Goal: Task Accomplishment & Management: Complete application form

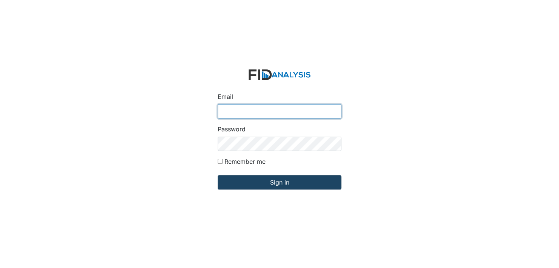
type input "[EMAIL_ADDRESS][DOMAIN_NAME]"
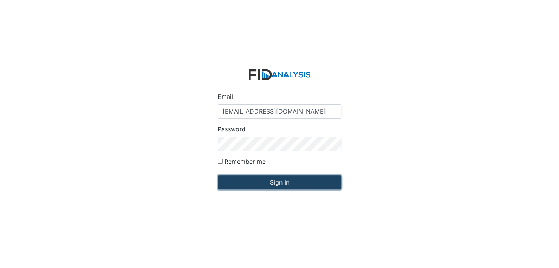
click at [283, 184] on input "Sign in" at bounding box center [280, 182] width 124 height 14
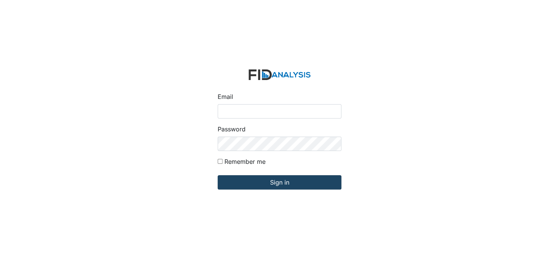
type input "[EMAIL_ADDRESS][DOMAIN_NAME]"
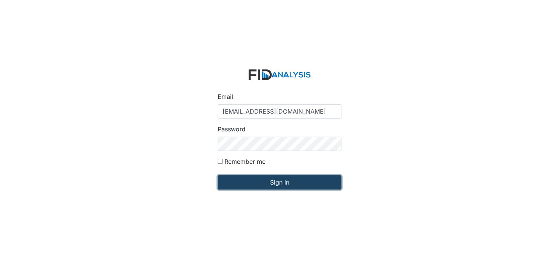
click at [266, 181] on input "Sign in" at bounding box center [280, 182] width 124 height 14
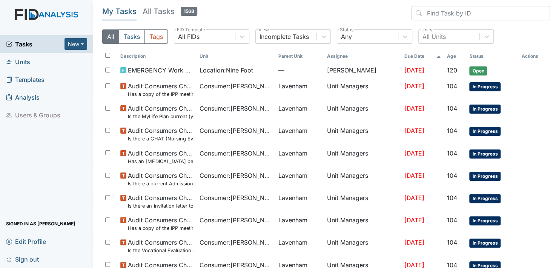
click at [20, 60] on span "Units" at bounding box center [18, 62] width 24 height 12
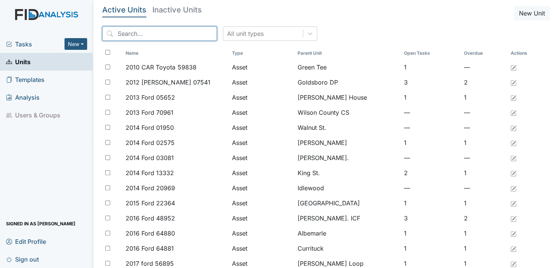
click at [176, 28] on input "search" at bounding box center [159, 33] width 115 height 14
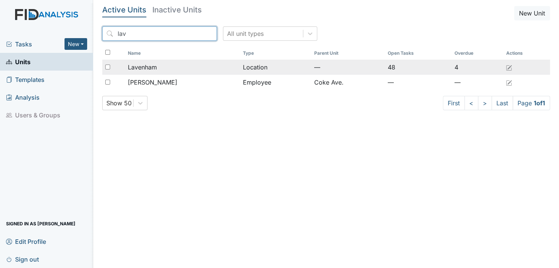
type input "lav"
click at [251, 67] on td "Location" at bounding box center [275, 67] width 71 height 15
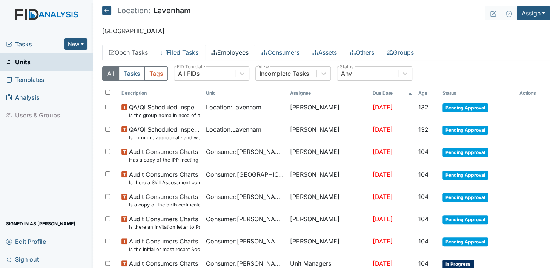
click at [239, 49] on link "Employees" at bounding box center [230, 53] width 50 height 16
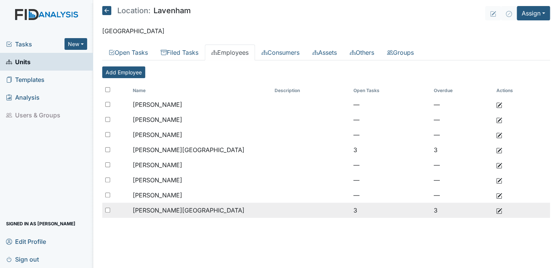
click at [180, 210] on span "Strayhorn, Urshell" at bounding box center [189, 210] width 112 height 8
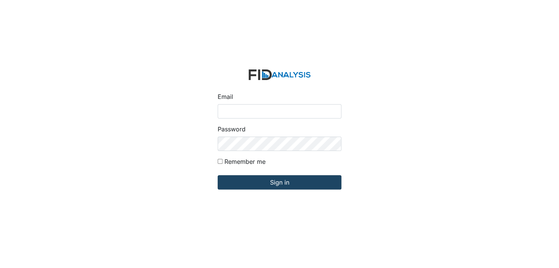
type input "[EMAIL_ADDRESS][DOMAIN_NAME]"
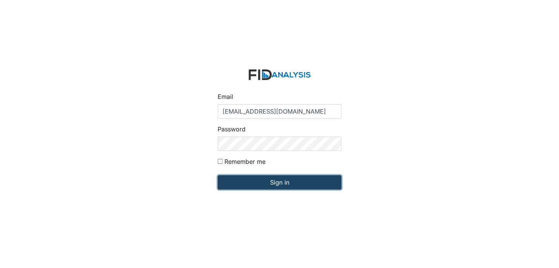
click at [289, 186] on input "Sign in" at bounding box center [280, 182] width 124 height 14
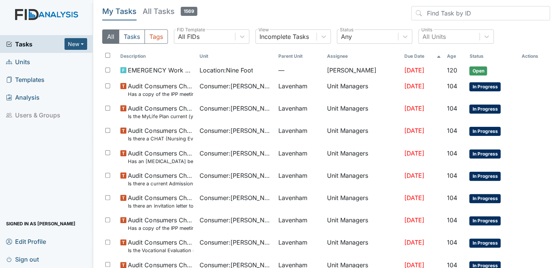
click at [22, 59] on span "Units" at bounding box center [18, 62] width 24 height 12
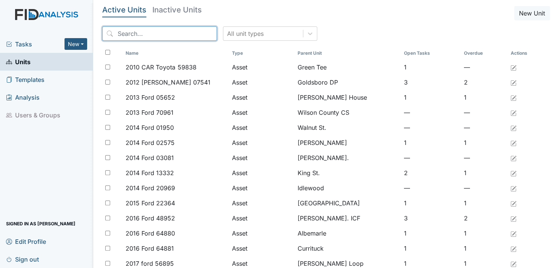
click at [160, 35] on input "search" at bounding box center [159, 33] width 115 height 14
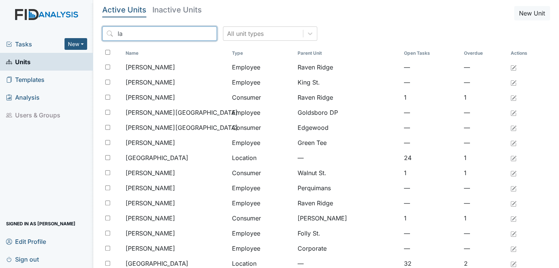
type input "l"
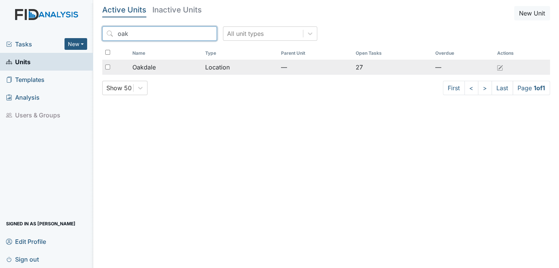
type input "oak"
click at [146, 66] on span "Oakdale" at bounding box center [144, 67] width 23 height 9
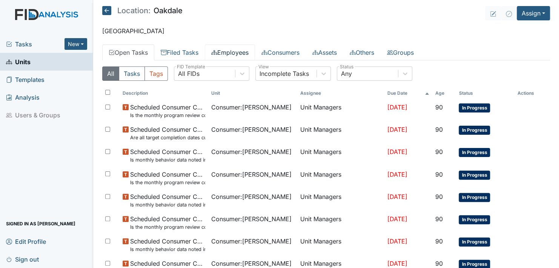
click at [232, 52] on link "Employees" at bounding box center [230, 53] width 50 height 16
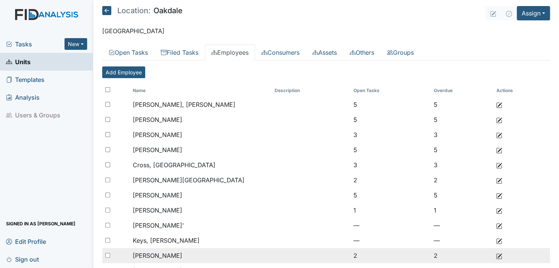
click at [157, 252] on span "[PERSON_NAME]" at bounding box center [157, 256] width 49 height 8
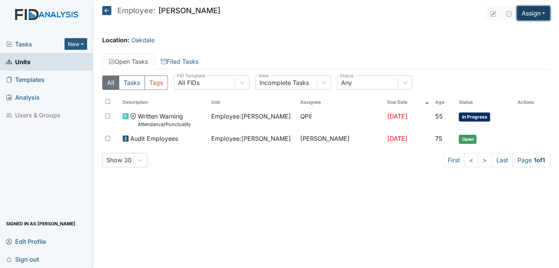
click at [543, 12] on button "Assign" at bounding box center [533, 13] width 33 height 14
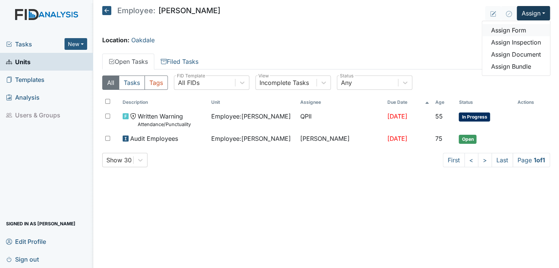
click at [514, 30] on link "Assign Form" at bounding box center [516, 30] width 68 height 12
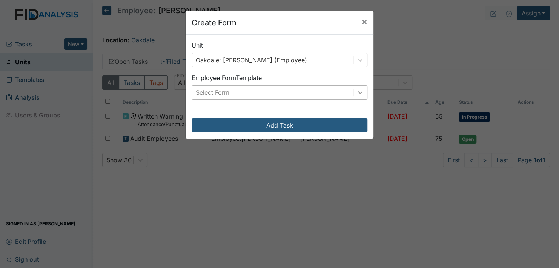
click at [357, 94] on icon at bounding box center [361, 93] width 8 height 8
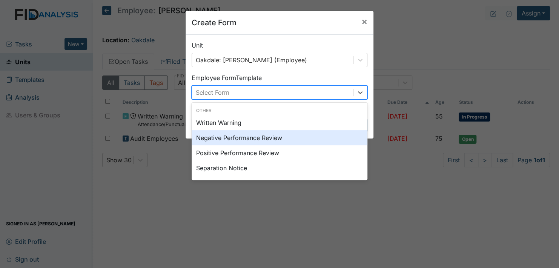
click at [281, 137] on div "Negative Performance Review" at bounding box center [280, 137] width 176 height 15
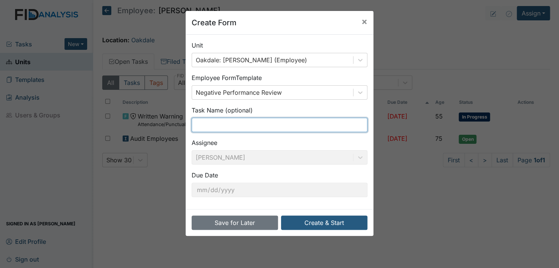
click at [227, 125] on input "text" at bounding box center [280, 125] width 176 height 14
type input "b"
type input "l"
type input "tardiness"
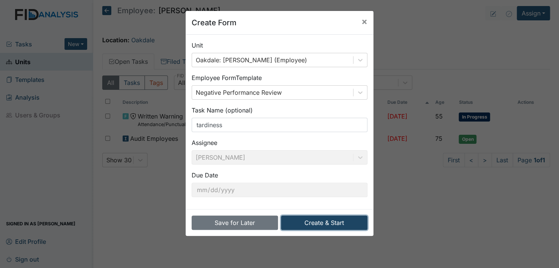
click at [302, 222] on button "Create & Start" at bounding box center [324, 223] width 86 height 14
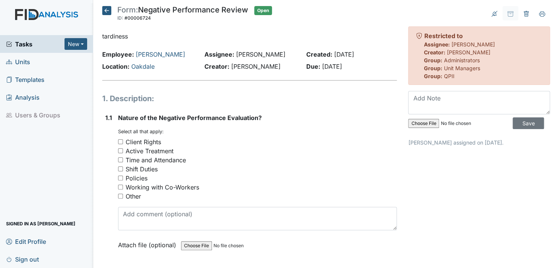
click at [119, 142] on input "Client Rights" at bounding box center [120, 141] width 5 height 5
checkbox input "true"
click at [121, 160] on input "Time and Attendance" at bounding box center [120, 159] width 5 height 5
checkbox input "true"
click at [121, 194] on input "Other" at bounding box center [120, 196] width 5 height 5
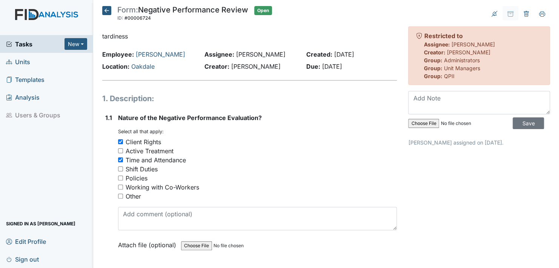
checkbox input "true"
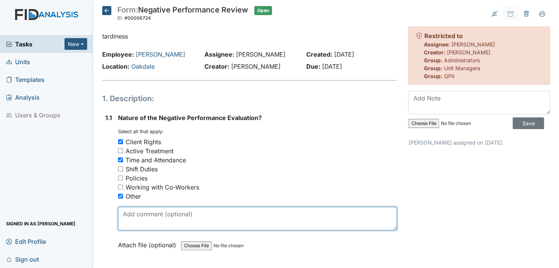
click at [134, 222] on textarea at bounding box center [257, 218] width 279 height 23
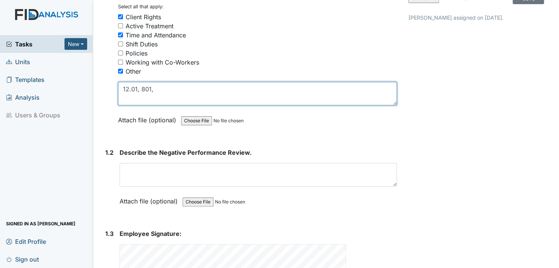
scroll to position [136, 0]
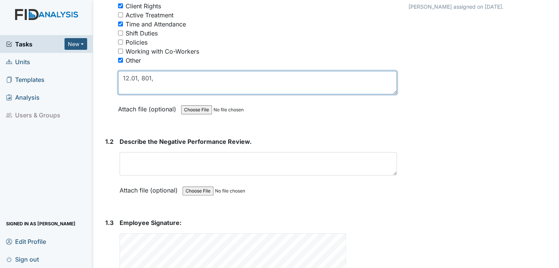
type textarea "12.01, 801,"
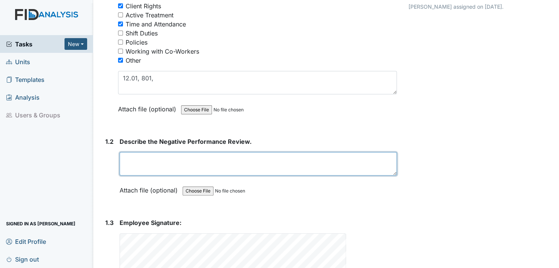
click at [125, 165] on textarea at bounding box center [258, 163] width 277 height 23
click at [236, 161] on textarea "staff has several days where she is late" at bounding box center [258, 163] width 277 height 23
click at [381, 161] on textarea "staff has several days where she is late, calling in at 305 pm stating she goin…" at bounding box center [258, 163] width 277 height 23
click at [161, 168] on textarea "staff has several days where she is late, calling in at 305 pm stating she goin…" at bounding box center [258, 163] width 277 height 23
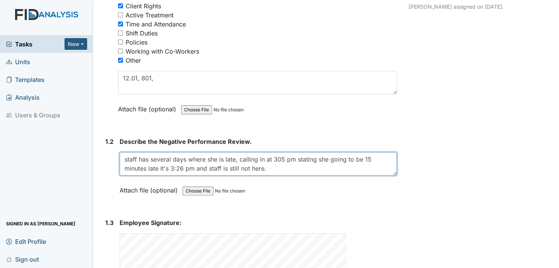
click at [277, 159] on textarea "staff has several days where she is late, calling in at 305 pm stating she goin…" at bounding box center [258, 163] width 277 height 23
type textarea "staff has several days where she is late, calling in at 3:05 pm stating she goi…"
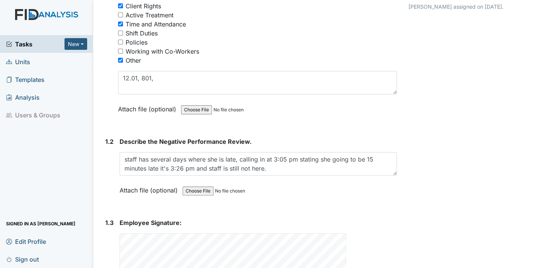
click at [303, 190] on div "Attach file (optional) You can upload .pdf, .txt, .jpg, .jpeg, .png, .csv, .xls…" at bounding box center [258, 191] width 277 height 18
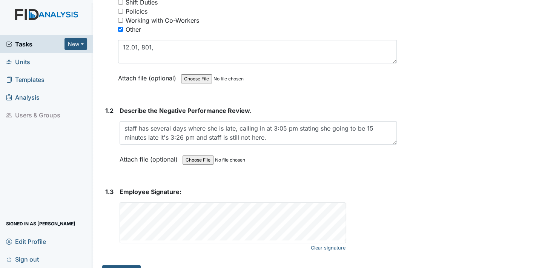
scroll to position [183, 0]
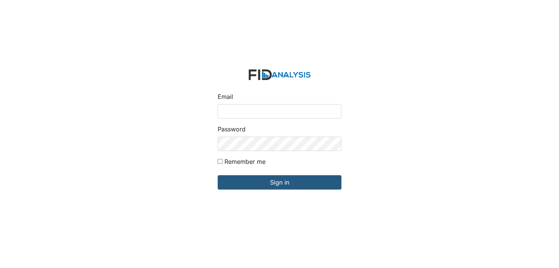
type input "[EMAIL_ADDRESS][DOMAIN_NAME]"
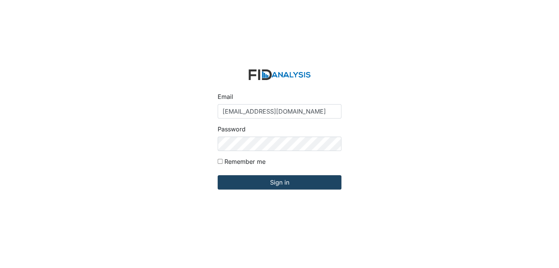
drag, startPoint x: 290, startPoint y: 166, endPoint x: 281, endPoint y: 185, distance: 20.9
click at [281, 185] on form "Email ustrayhorn@lifeincorporated.com Password Remember me Sign in" at bounding box center [280, 134] width 136 height 142
click at [281, 185] on input "Sign in" at bounding box center [280, 182] width 124 height 14
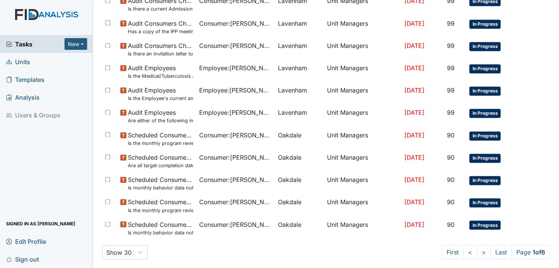
scroll to position [491, 0]
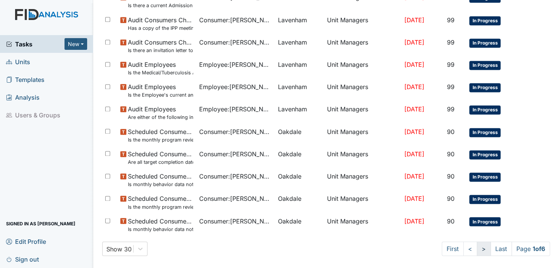
click at [477, 247] on link ">" at bounding box center [484, 249] width 14 height 14
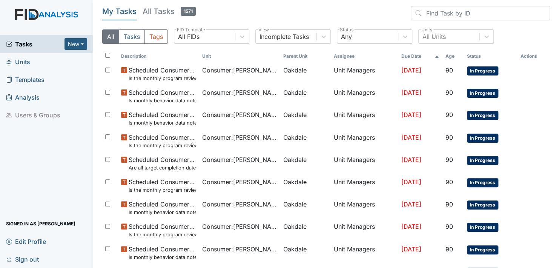
click at [20, 62] on span "Units" at bounding box center [18, 62] width 24 height 12
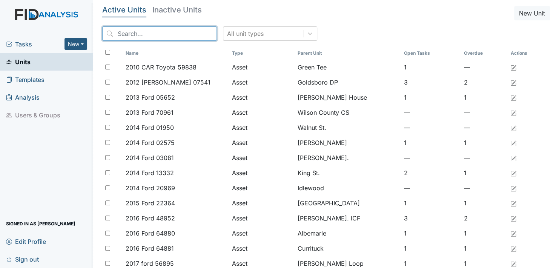
click at [160, 33] on input "search" at bounding box center [159, 33] width 115 height 14
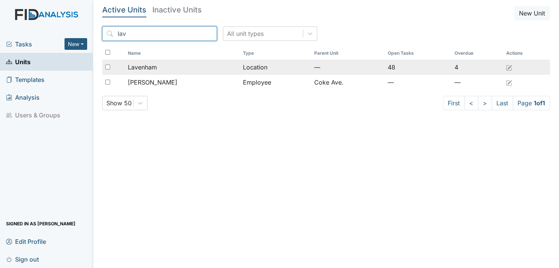
type input "lav"
click at [147, 66] on span "Lavenham" at bounding box center [142, 67] width 29 height 9
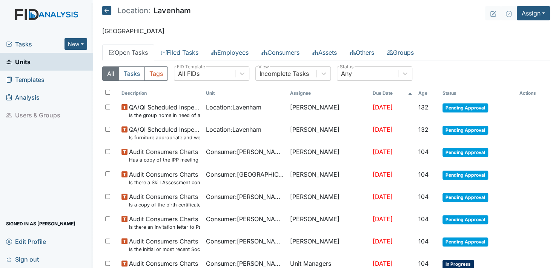
click at [21, 60] on span "Units" at bounding box center [18, 62] width 25 height 12
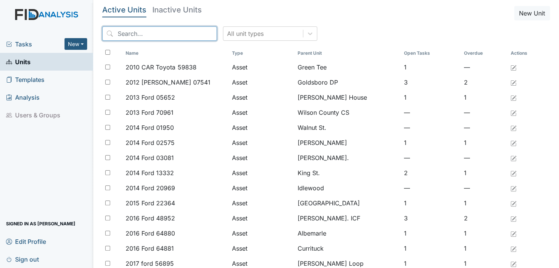
click at [152, 29] on input "search" at bounding box center [159, 33] width 115 height 14
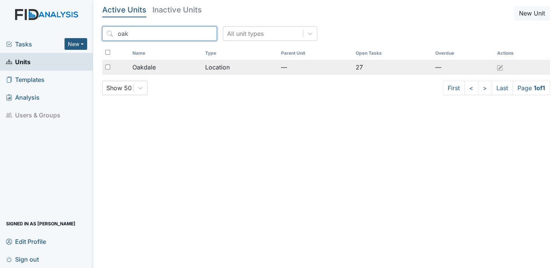
type input "oak"
click at [151, 65] on span "Oakdale" at bounding box center [144, 67] width 23 height 9
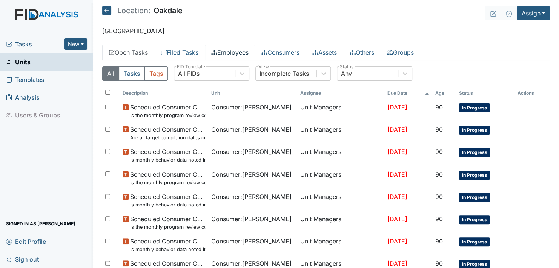
click at [239, 52] on link "Employees" at bounding box center [230, 53] width 50 height 16
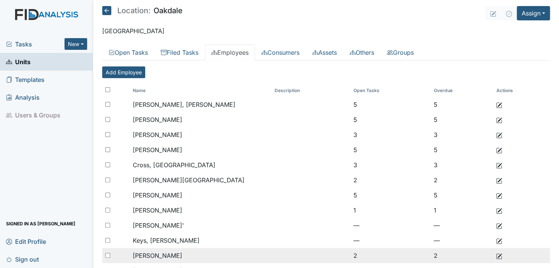
click at [351, 256] on td "2" at bounding box center [390, 255] width 80 height 15
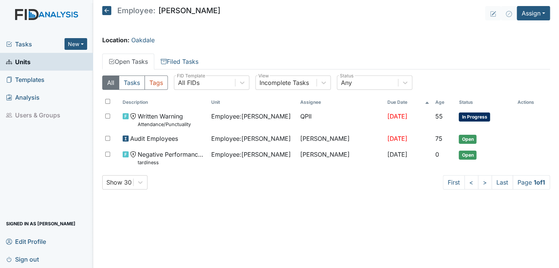
click at [431, 215] on main "Employee: [PERSON_NAME] Assign Assign Form Assign Inspection Assign Document As…" at bounding box center [326, 134] width 466 height 268
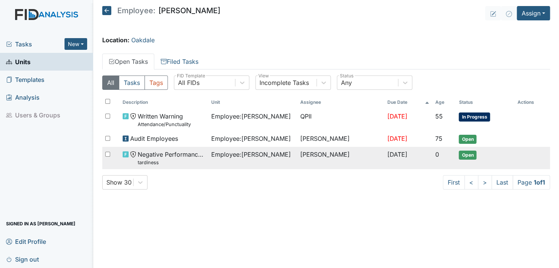
click at [473, 153] on span "Open" at bounding box center [468, 155] width 18 height 9
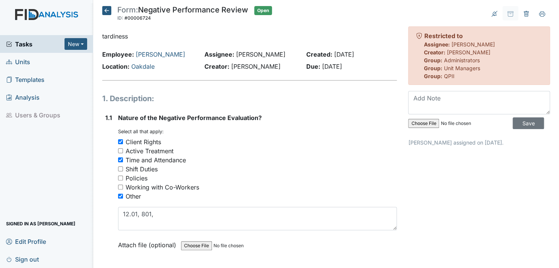
click at [120, 194] on input "Other" at bounding box center [120, 196] width 5 height 5
checkbox input "false"
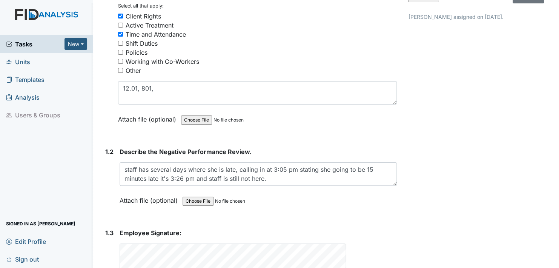
scroll to position [136, 0]
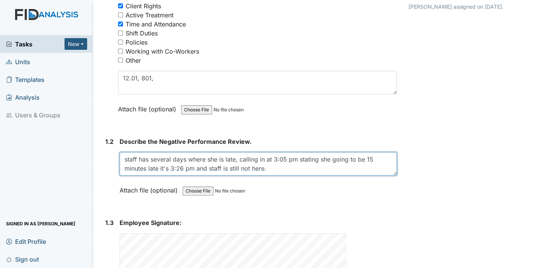
click at [265, 159] on textarea "staff has several days where she is late, calling in at 3:05 pm stating she goi…" at bounding box center [258, 163] width 277 height 23
type textarea "staff has several days where she is late, calling in today at 3:05 pm stating s…"
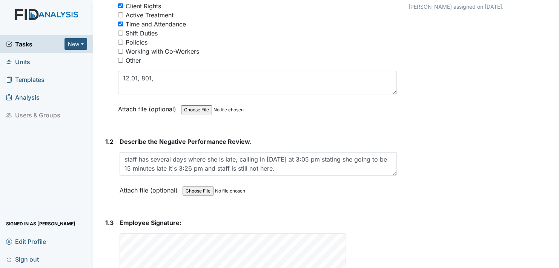
click at [477, 162] on div "Archive Task × Are you sure you want to archive this task? It will appear as in…" at bounding box center [479, 90] width 153 height 440
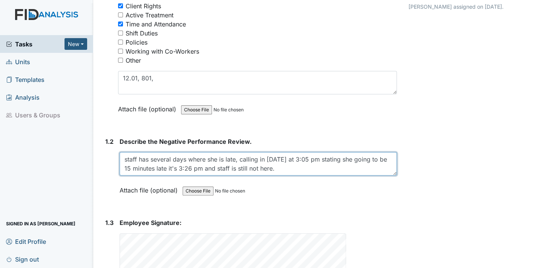
click at [273, 166] on textarea "staff has several days where she is late, calling in at 3:05 pm stating she goi…" at bounding box center [258, 163] width 277 height 23
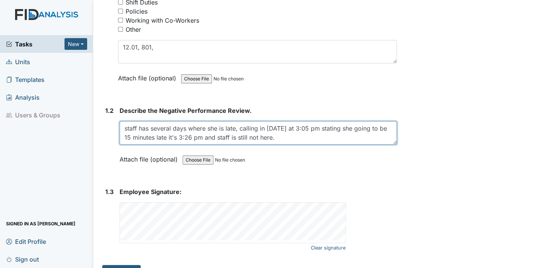
scroll to position [181, 0]
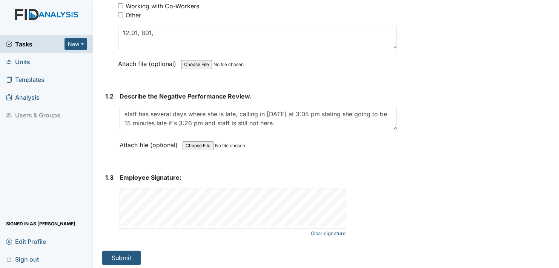
click at [166, 178] on span "Employee Signature:" at bounding box center [151, 178] width 62 height 8
click at [196, 179] on strong "Employee Signature:" at bounding box center [258, 177] width 277 height 9
click at [194, 173] on strong "Employee Signature:" at bounding box center [258, 177] width 277 height 9
click at [126, 258] on button "Submit" at bounding box center [121, 258] width 39 height 14
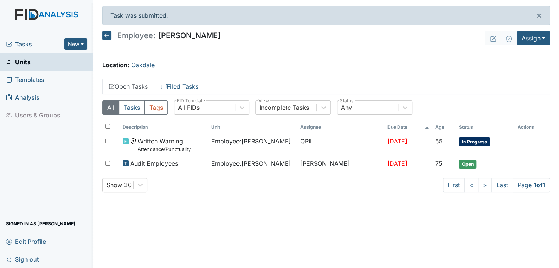
click at [26, 60] on span "Units" at bounding box center [18, 62] width 25 height 12
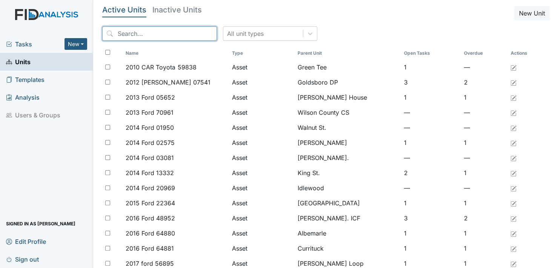
click at [154, 30] on input "search" at bounding box center [159, 33] width 115 height 14
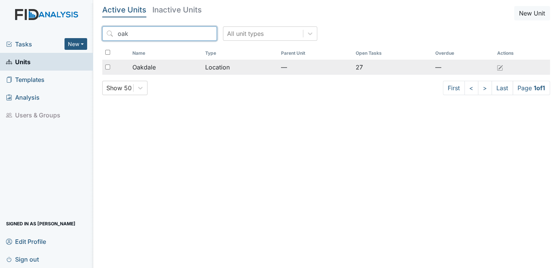
type input "oak"
click at [151, 64] on span "Oakdale" at bounding box center [144, 67] width 23 height 9
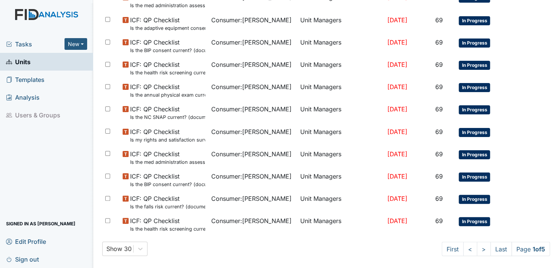
scroll to position [533, 0]
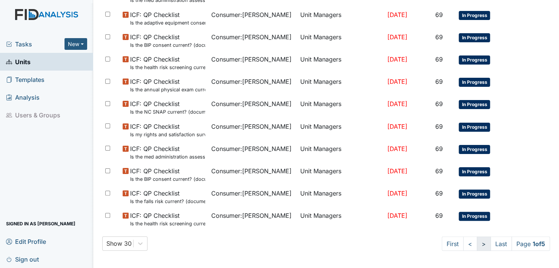
click at [477, 242] on link ">" at bounding box center [484, 243] width 14 height 14
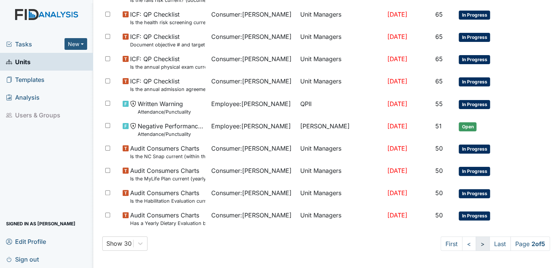
click at [476, 242] on link ">" at bounding box center [483, 243] width 14 height 14
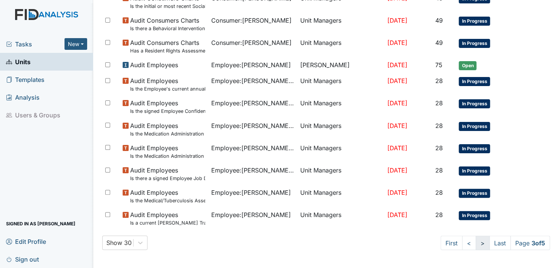
scroll to position [533, 0]
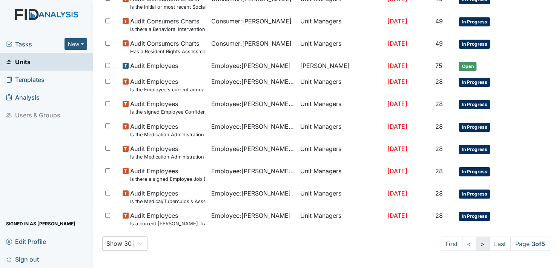
click at [476, 242] on link ">" at bounding box center [483, 243] width 14 height 14
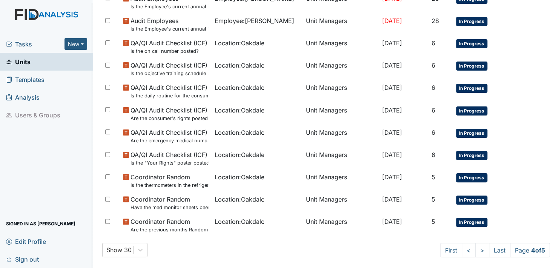
scroll to position [540, 0]
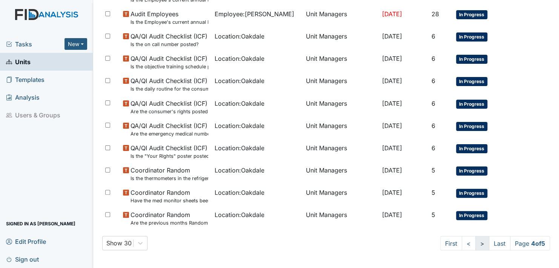
click at [476, 244] on link ">" at bounding box center [483, 243] width 14 height 14
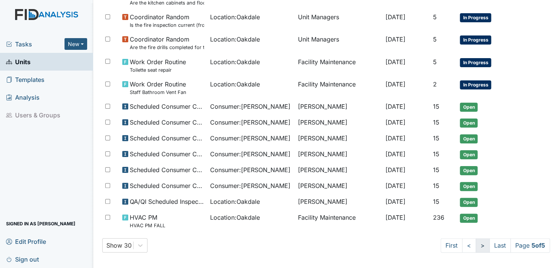
click at [476, 244] on link ">" at bounding box center [483, 245] width 14 height 14
click at [476, 243] on link ">" at bounding box center [483, 245] width 14 height 14
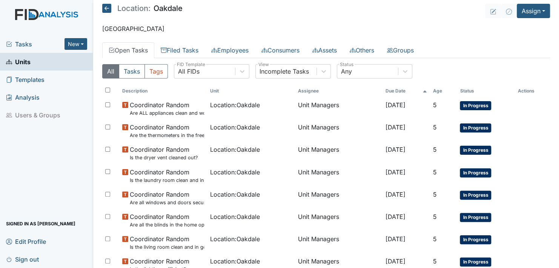
scroll to position [0, 0]
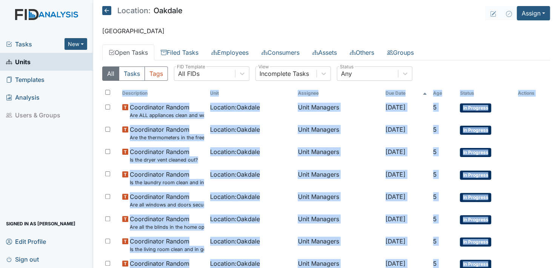
drag, startPoint x: 545, startPoint y: 257, endPoint x: 283, endPoint y: 271, distance: 262.3
click at [283, 268] on html "Tasks New Form Inspection Document Bundle Units Templates Analysis Users & Grou…" at bounding box center [279, 134] width 559 height 268
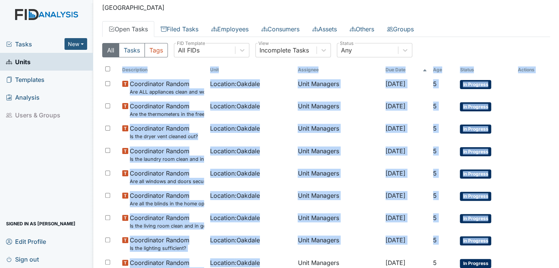
click at [83, 100] on link "Analysis" at bounding box center [46, 97] width 93 height 18
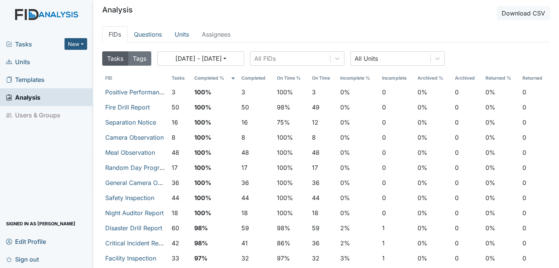
click at [26, 62] on span "Units" at bounding box center [18, 62] width 24 height 12
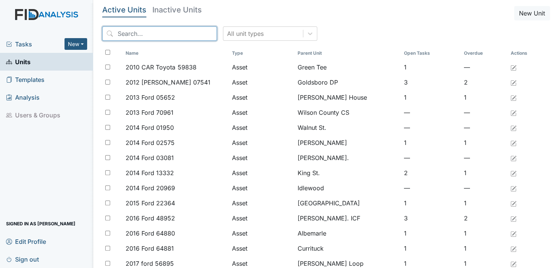
click at [161, 31] on input "search" at bounding box center [159, 33] width 115 height 14
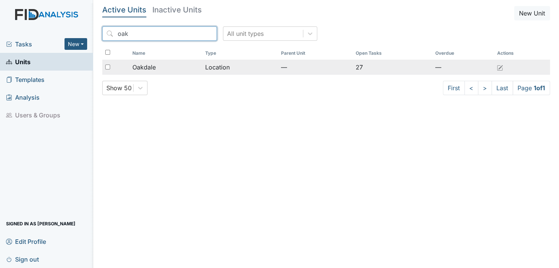
type input "oak"
click at [146, 65] on span "Oakdale" at bounding box center [144, 67] width 23 height 9
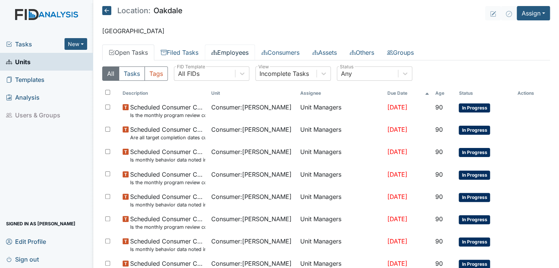
click at [236, 49] on link "Employees" at bounding box center [230, 53] width 50 height 16
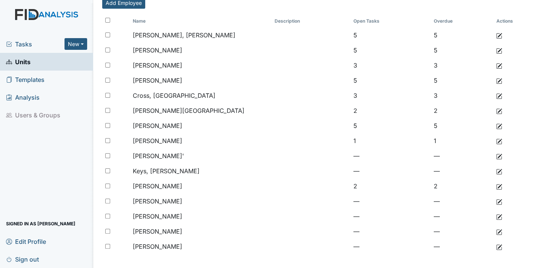
scroll to position [73, 0]
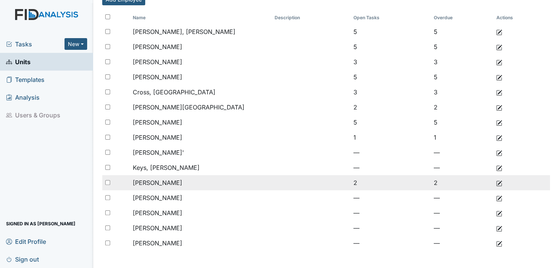
click at [434, 180] on td "2" at bounding box center [462, 182] width 63 height 15
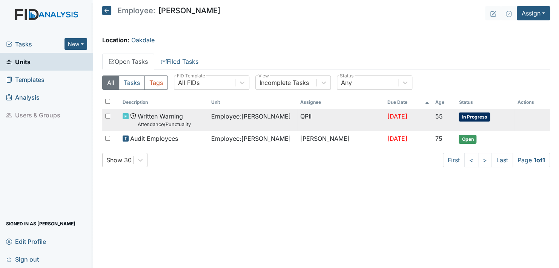
click at [283, 119] on span "Employee : Koonce, Angel" at bounding box center [251, 116] width 80 height 9
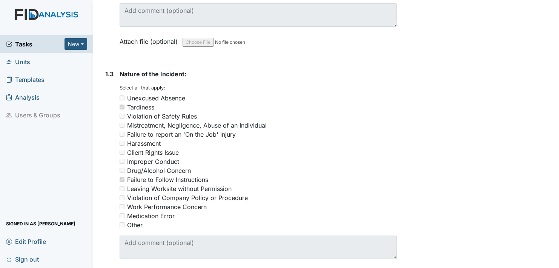
scroll to position [312, 0]
